Goal: Transaction & Acquisition: Purchase product/service

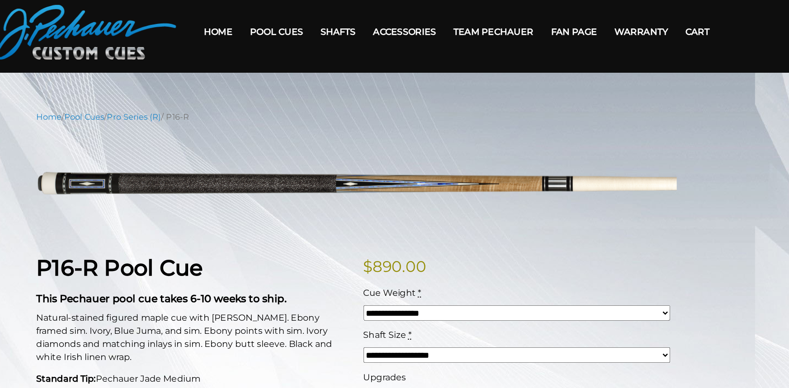
scroll to position [19, 0]
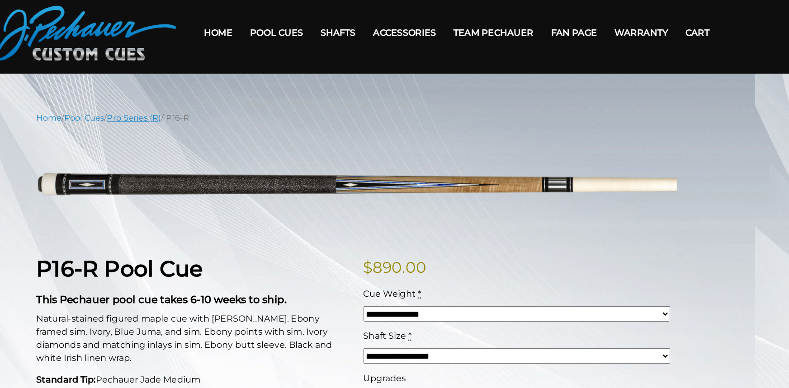
click at [233, 112] on link "Pro Series (R)" at bounding box center [211, 108] width 45 height 8
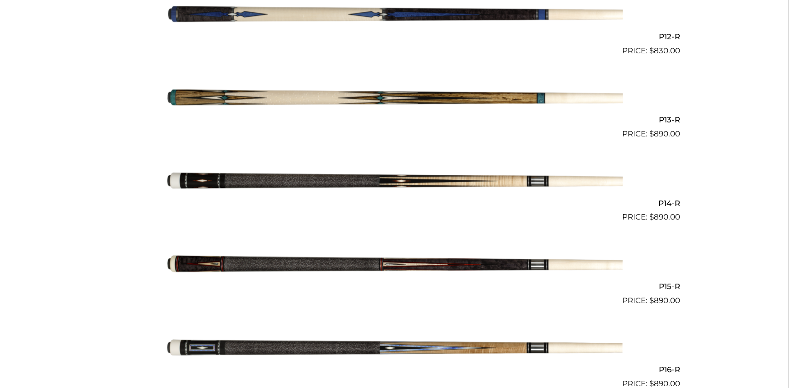
scroll to position [1248, 0]
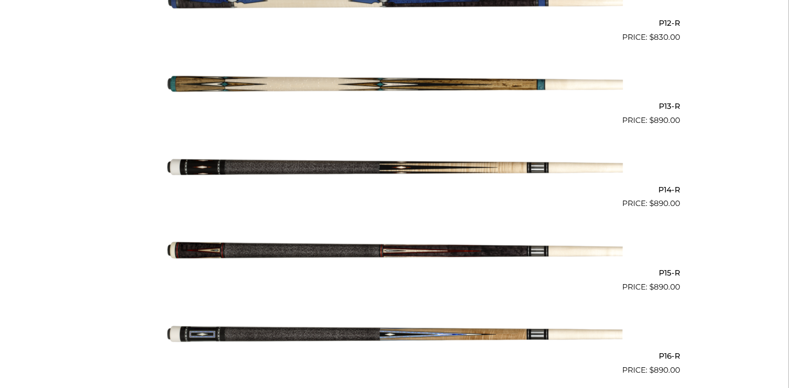
click at [418, 182] on img at bounding box center [394, 168] width 457 height 76
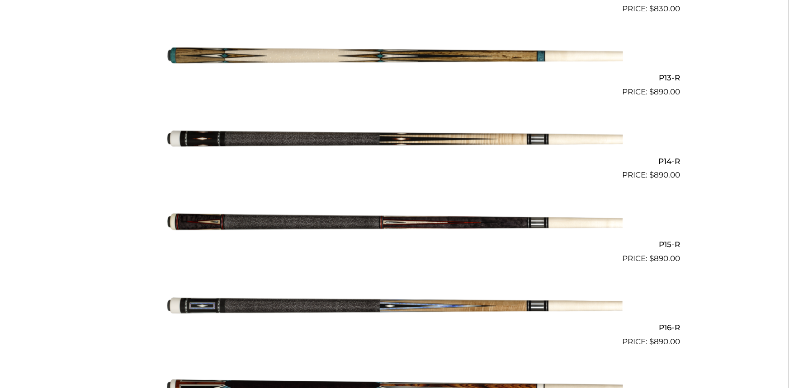
scroll to position [1270, 0]
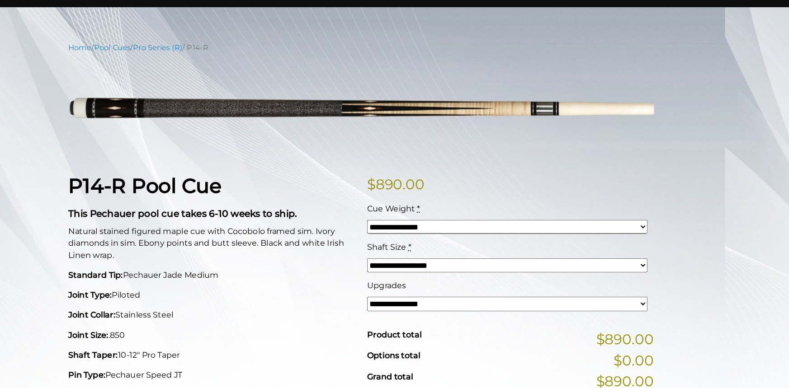
scroll to position [81, 0]
